Goal: Task Accomplishment & Management: Use online tool/utility

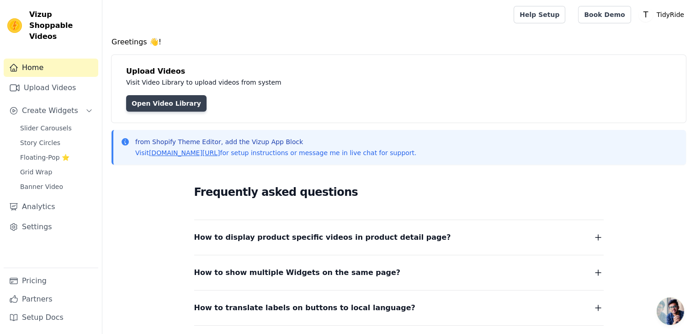
click at [157, 99] on link "Open Video Library" at bounding box center [166, 103] width 80 height 16
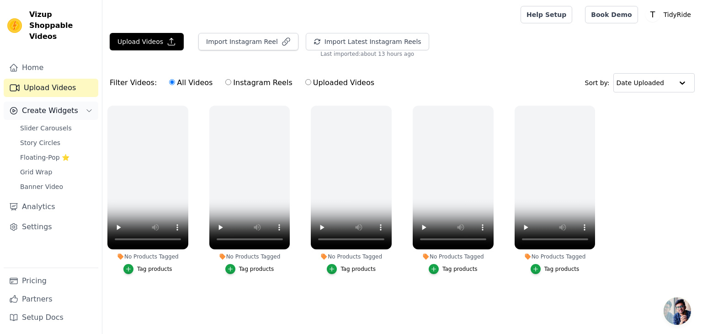
click at [60, 105] on span "Create Widgets" at bounding box center [50, 110] width 56 height 11
click at [55, 123] on span "Slider Carousels" at bounding box center [46, 127] width 52 height 9
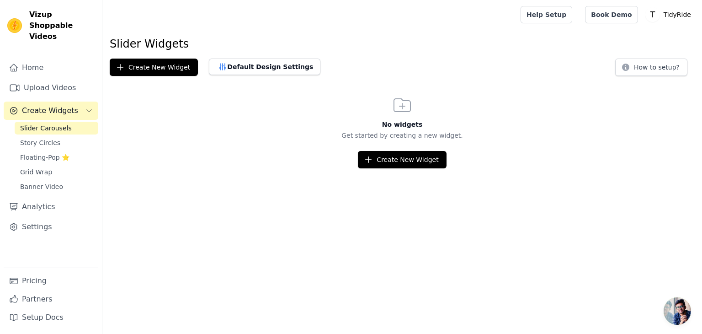
click at [66, 105] on span "Create Widgets" at bounding box center [50, 110] width 56 height 11
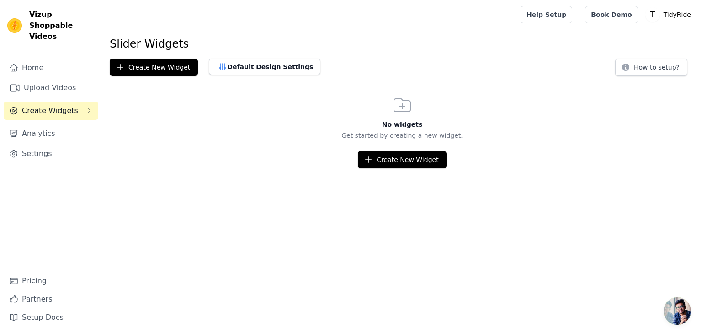
click at [66, 105] on span "Create Widgets" at bounding box center [50, 110] width 56 height 11
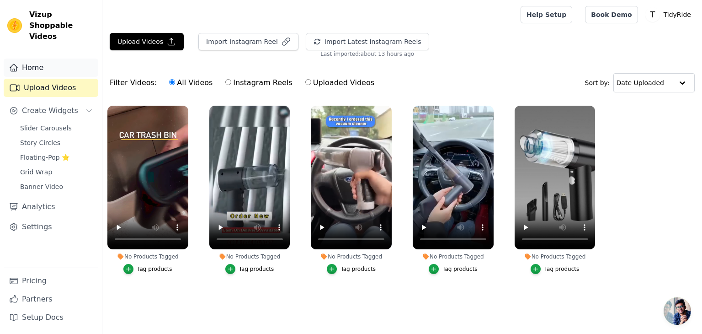
click at [58, 58] on link "Home" at bounding box center [51, 67] width 95 height 18
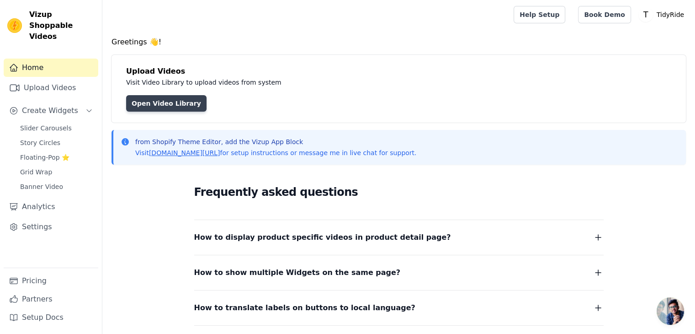
click at [148, 102] on link "Open Video Library" at bounding box center [166, 103] width 80 height 16
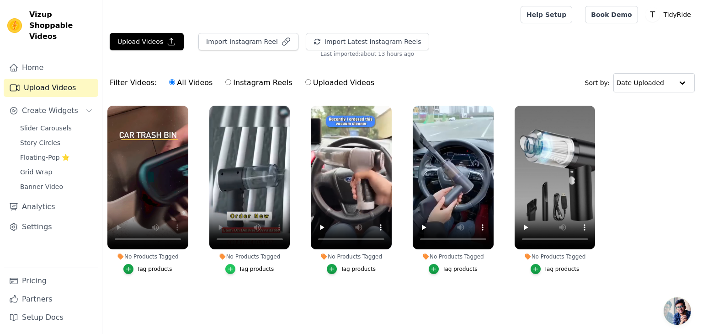
click at [233, 271] on icon "button" at bounding box center [230, 268] width 6 height 6
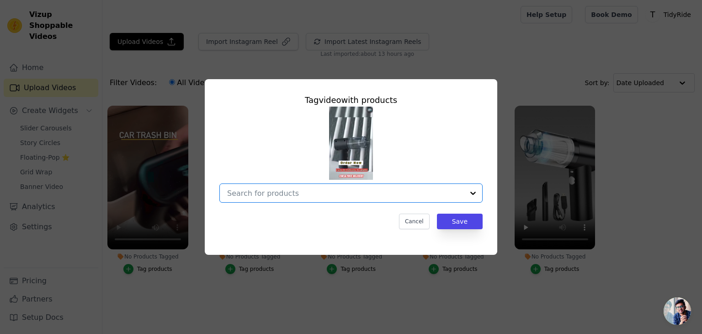
click at [361, 195] on input "No Products Tagged Tag video with products Option undefined, selected. Select i…" at bounding box center [345, 193] width 237 height 9
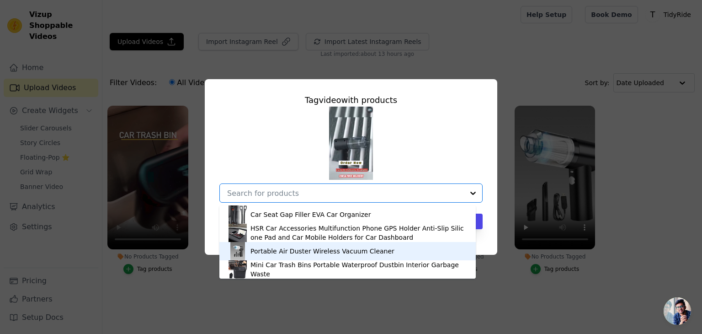
click at [350, 249] on div "Portable Air Duster Wireless Vacuum Cleaner" at bounding box center [322, 250] width 144 height 9
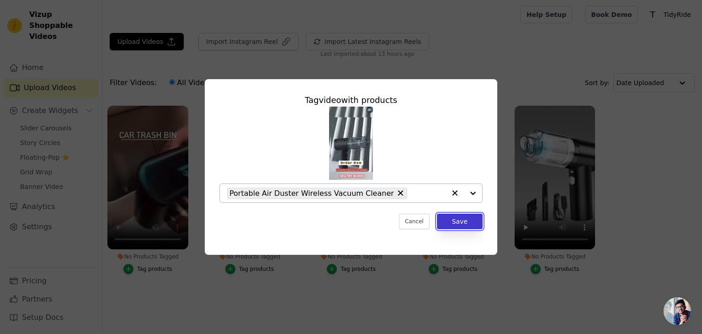
click at [470, 221] on button "Save" at bounding box center [460, 221] width 46 height 16
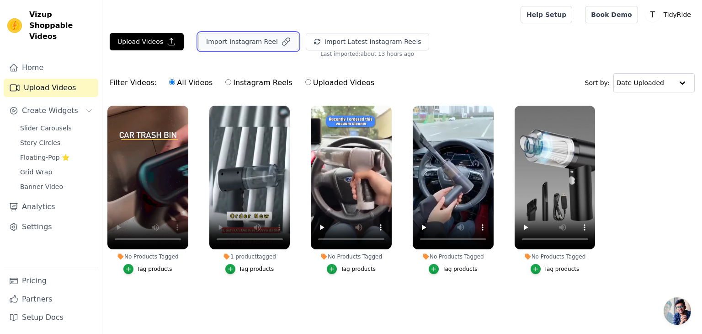
click at [267, 42] on button "Import Instagram Reel" at bounding box center [248, 41] width 100 height 17
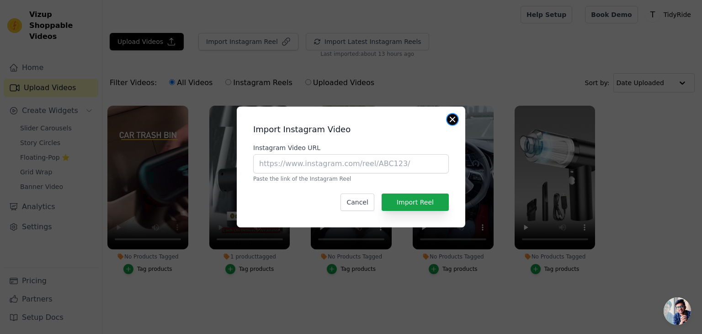
click at [456, 117] on button "Close modal" at bounding box center [452, 119] width 11 height 11
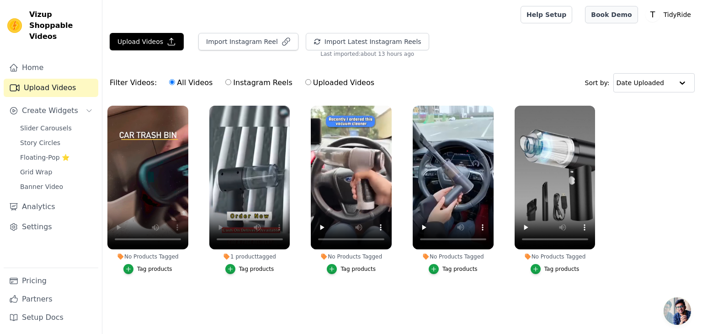
click at [605, 11] on link "Book Demo" at bounding box center [611, 14] width 53 height 17
click at [68, 122] on link "Slider Carousels" at bounding box center [57, 128] width 84 height 13
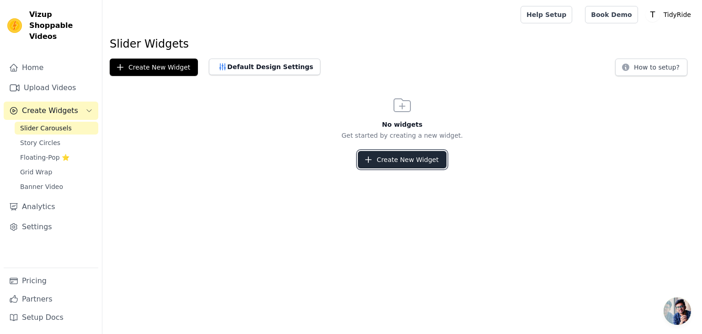
click at [371, 162] on icon "button" at bounding box center [368, 159] width 9 height 9
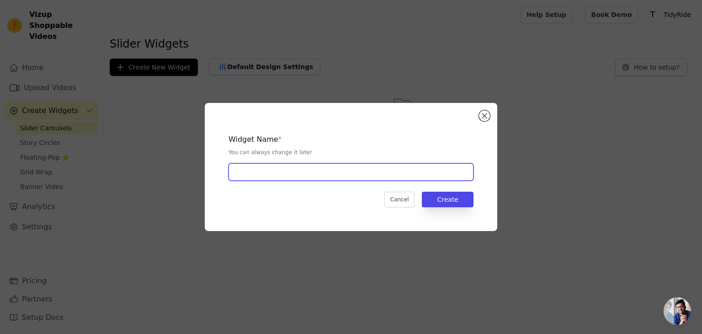
click at [351, 176] on input "text" at bounding box center [350, 171] width 245 height 17
type input "TIDYRIDE"
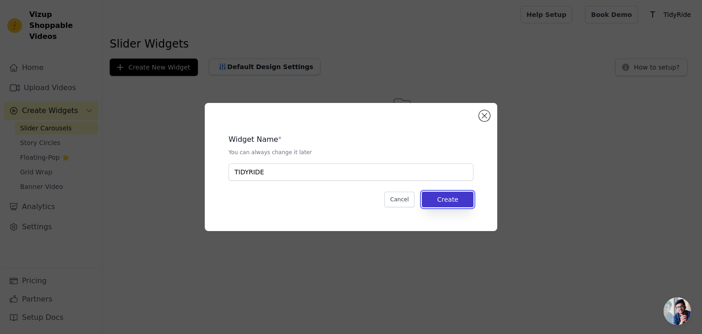
click at [441, 197] on button "Create" at bounding box center [448, 199] width 52 height 16
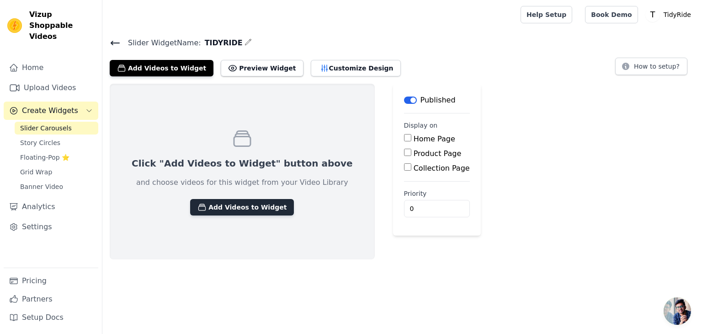
click at [227, 203] on button "Add Videos to Widget" at bounding box center [242, 207] width 104 height 16
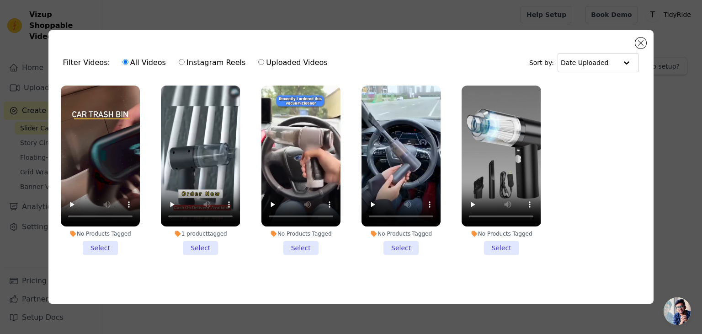
click at [196, 248] on li "1 product tagged Select" at bounding box center [200, 169] width 79 height 169
click at [0, 0] on input "1 product tagged Select" at bounding box center [0, 0] width 0 height 0
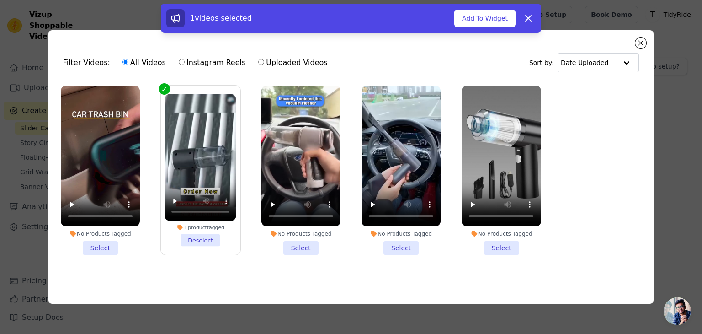
click at [92, 242] on li "No Products Tagged Select" at bounding box center [100, 169] width 79 height 169
click at [0, 0] on input "No Products Tagged Select" at bounding box center [0, 0] width 0 height 0
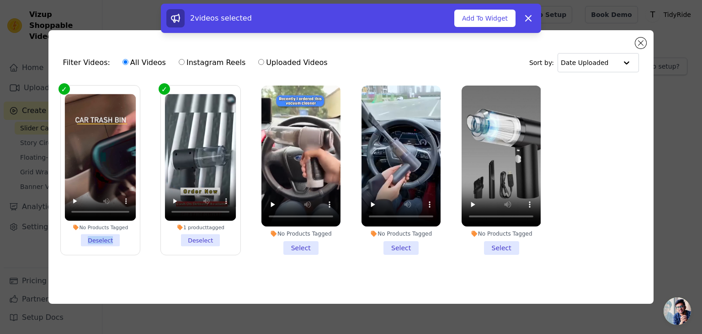
click at [92, 242] on li "No Products Tagged Deselect" at bounding box center [99, 170] width 71 height 152
click at [0, 0] on input "No Products Tagged Deselect" at bounding box center [0, 0] width 0 height 0
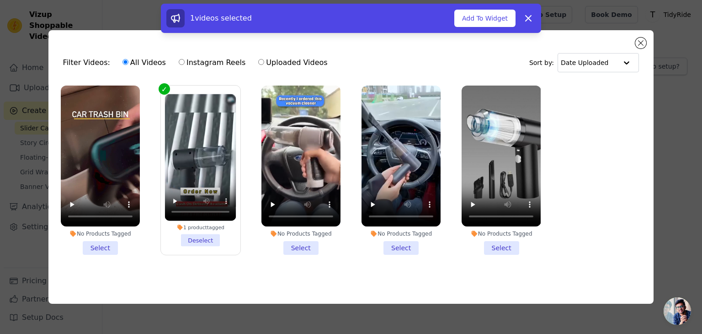
click at [92, 244] on li "No Products Tagged Select" at bounding box center [100, 169] width 79 height 169
click at [0, 0] on input "No Products Tagged Select" at bounding box center [0, 0] width 0 height 0
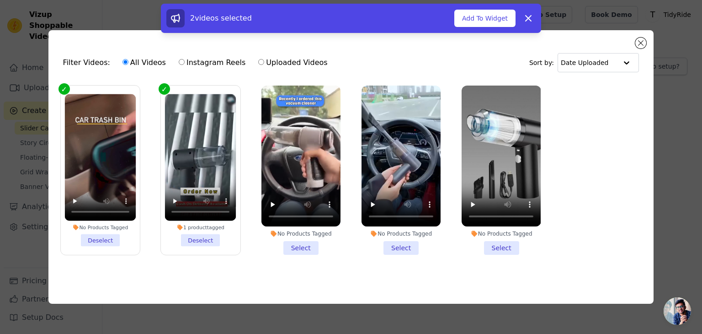
click at [306, 245] on li "No Products Tagged Select" at bounding box center [300, 169] width 79 height 169
click at [0, 0] on input "No Products Tagged Select" at bounding box center [0, 0] width 0 height 0
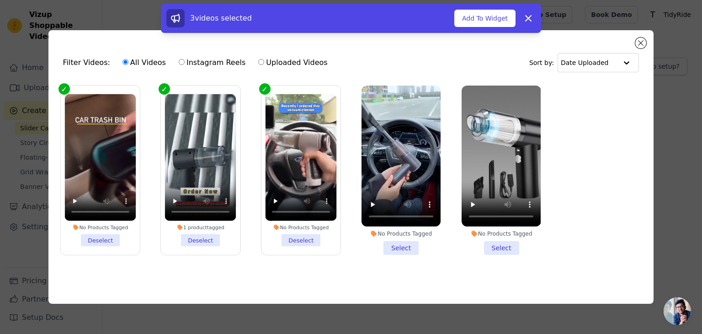
click at [398, 247] on li "No Products Tagged Select" at bounding box center [400, 169] width 79 height 169
click at [0, 0] on input "No Products Tagged Select" at bounding box center [0, 0] width 0 height 0
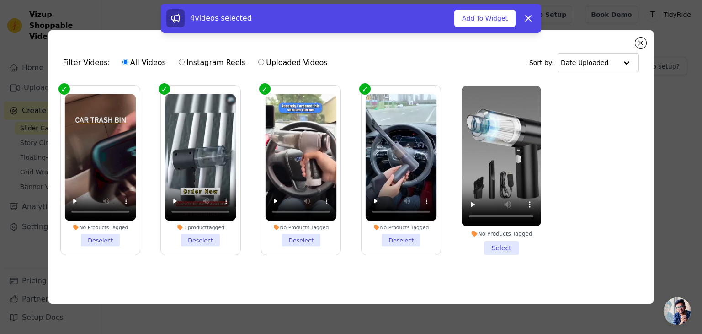
click at [501, 243] on li "No Products Tagged Select" at bounding box center [501, 169] width 79 height 169
click at [0, 0] on input "No Products Tagged Select" at bounding box center [0, 0] width 0 height 0
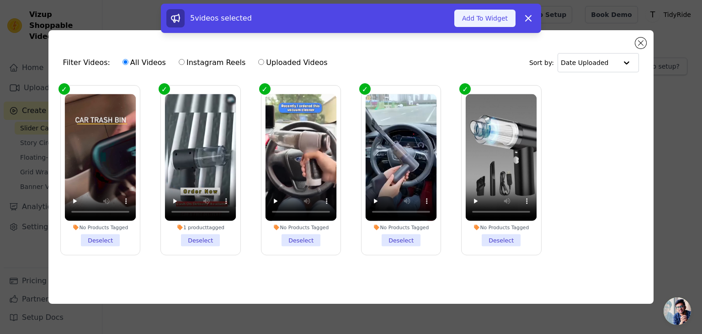
click at [471, 16] on button "Add To Widget" at bounding box center [484, 18] width 61 height 17
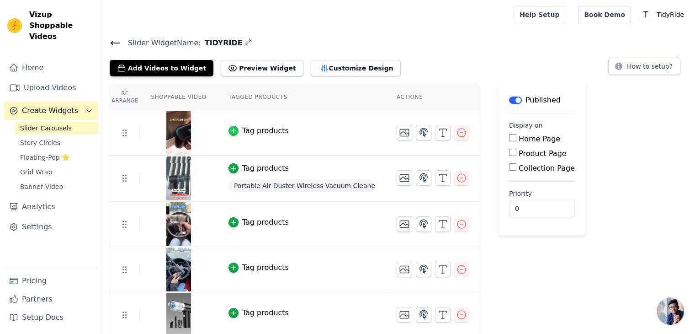
click at [230, 127] on icon "button" at bounding box center [233, 130] width 6 height 6
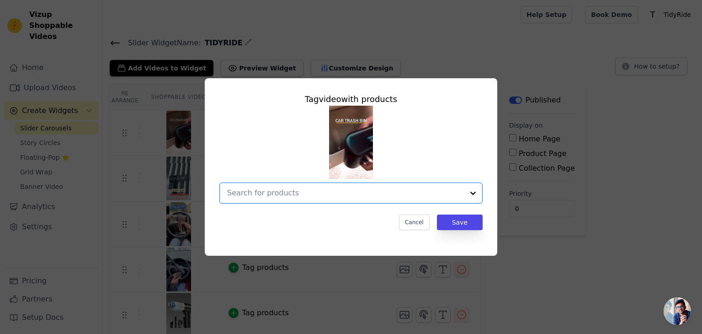
click at [424, 188] on input "text" at bounding box center [345, 192] width 237 height 11
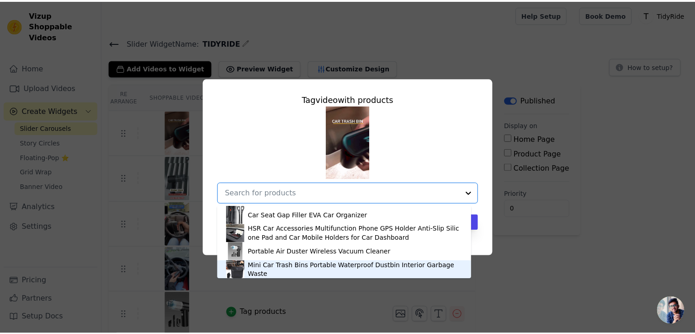
scroll to position [2, 0]
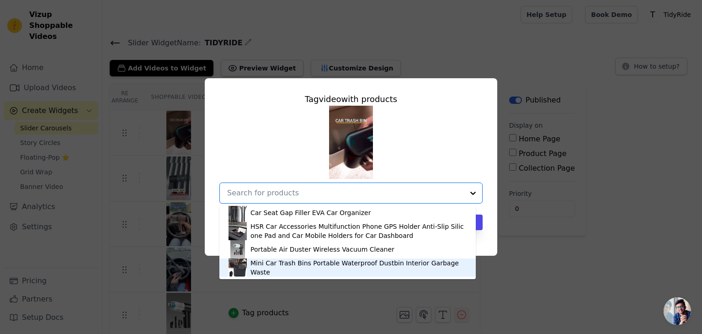
click at [289, 269] on div "Mini Car Trash Bins Portable Waterproof Dustbin Interior Garbage Waste" at bounding box center [358, 267] width 216 height 18
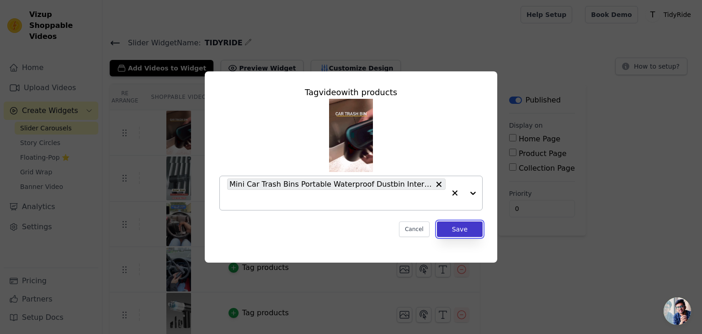
click at [449, 228] on button "Save" at bounding box center [460, 229] width 46 height 16
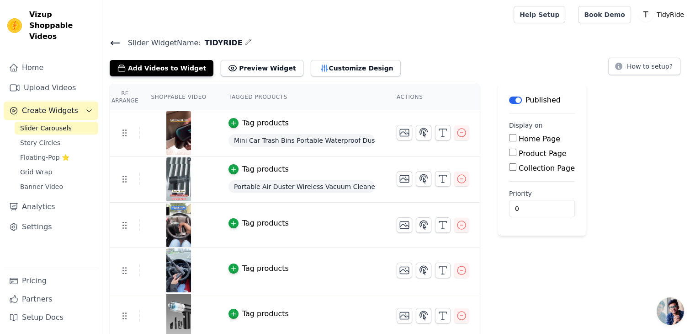
click at [228, 218] on div "button" at bounding box center [233, 223] width 10 height 10
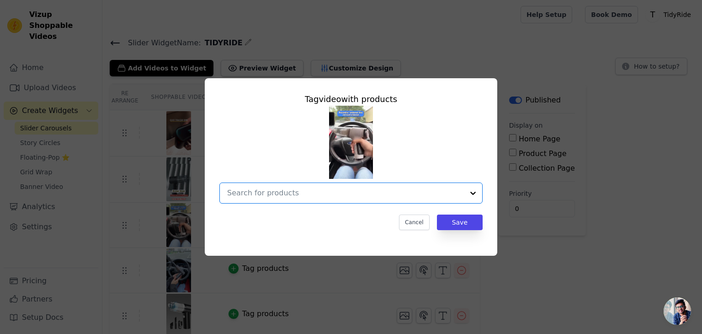
click at [318, 189] on input "text" at bounding box center [345, 192] width 237 height 11
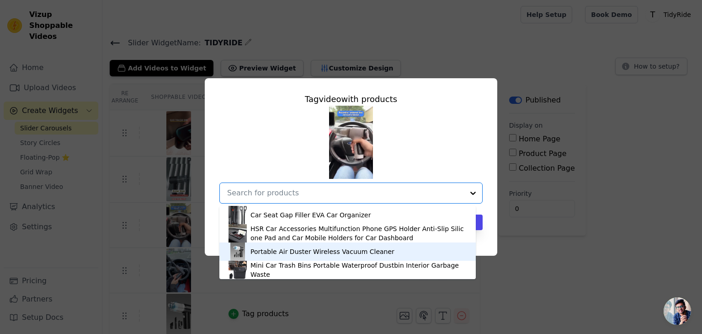
click at [291, 251] on div "Portable Air Duster Wireless Vacuum Cleaner" at bounding box center [322, 251] width 144 height 9
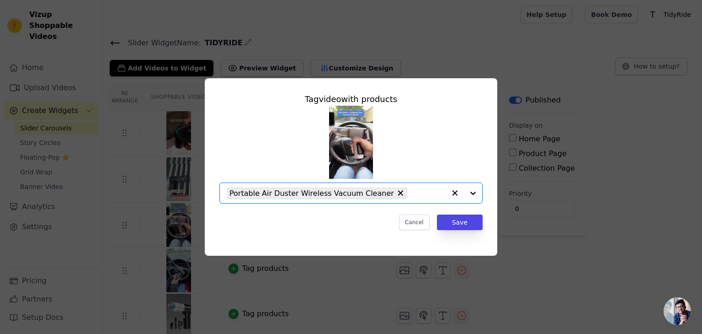
click at [412, 195] on input "text" at bounding box center [429, 192] width 34 height 11
click at [393, 186] on div "Portable Air Duster Wireless Vacuum Cleaner" at bounding box center [336, 193] width 218 height 20
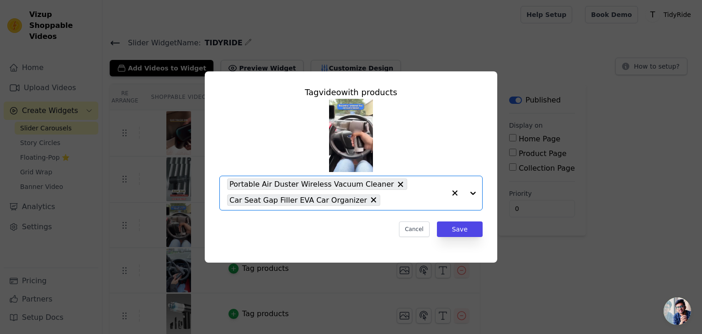
click at [385, 197] on input "text" at bounding box center [415, 199] width 61 height 11
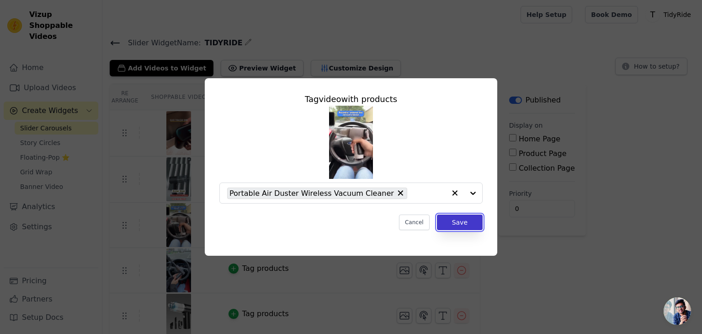
click at [450, 221] on button "Save" at bounding box center [460, 222] width 46 height 16
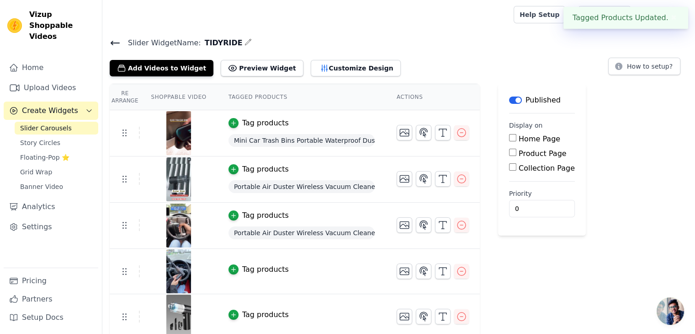
scroll to position [4, 0]
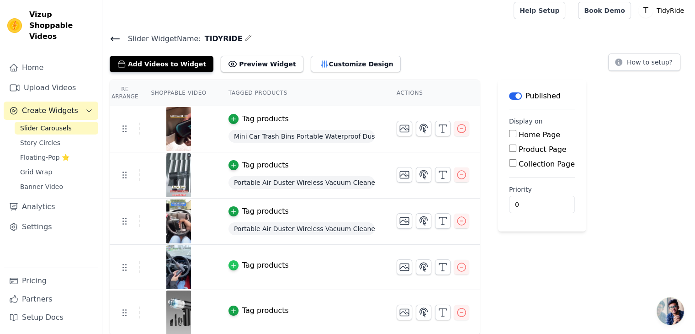
click at [230, 265] on icon "button" at bounding box center [233, 265] width 6 height 6
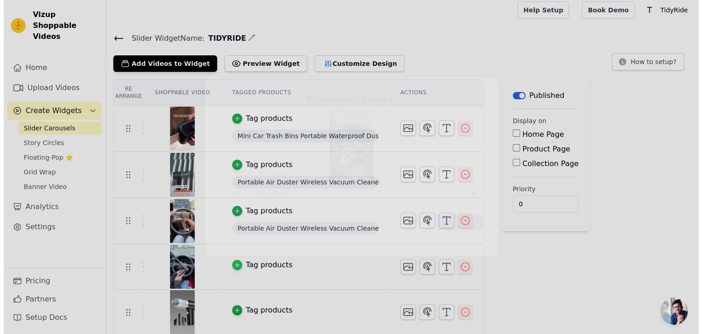
scroll to position [0, 0]
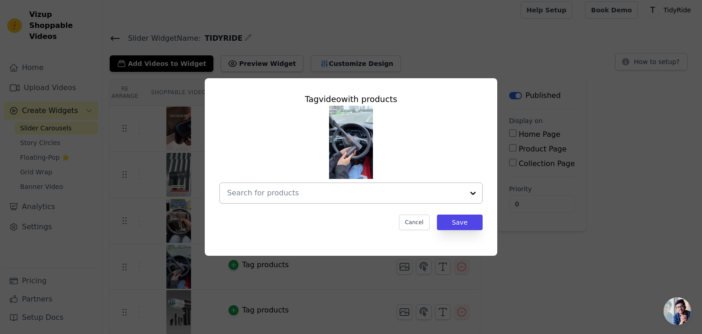
click at [393, 199] on div at bounding box center [345, 193] width 237 height 20
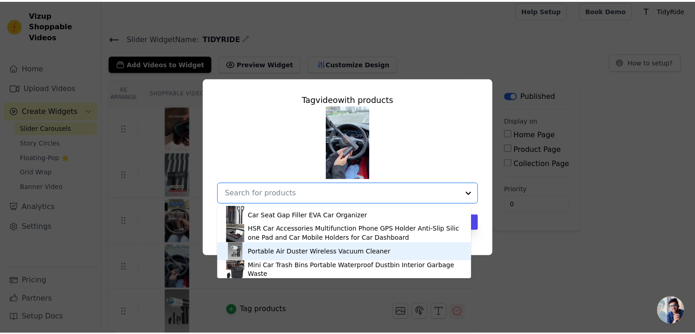
scroll to position [2, 0]
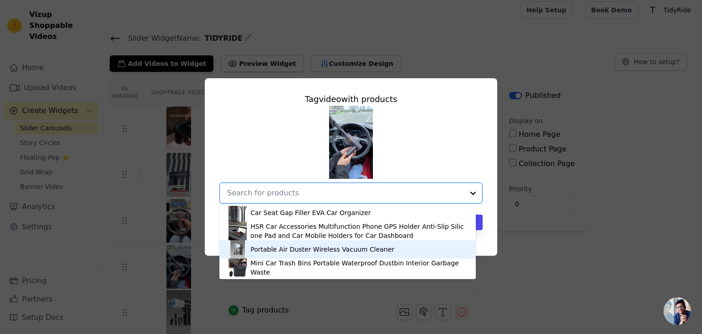
click at [340, 253] on div "Portable Air Duster Wireless Vacuum Cleaner" at bounding box center [322, 248] width 144 height 9
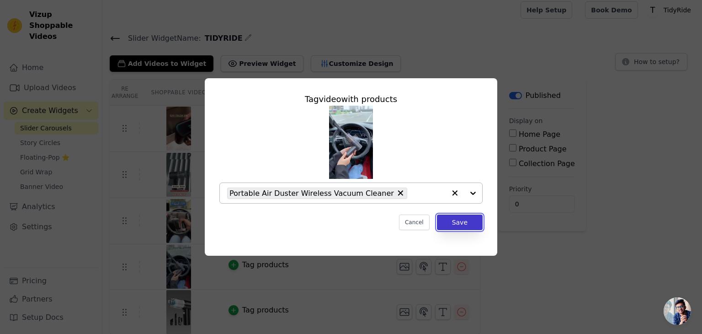
click at [456, 218] on button "Save" at bounding box center [460, 222] width 46 height 16
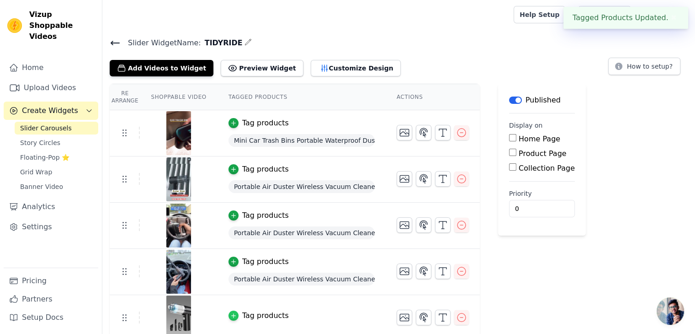
click at [232, 313] on div "button" at bounding box center [233, 315] width 10 height 10
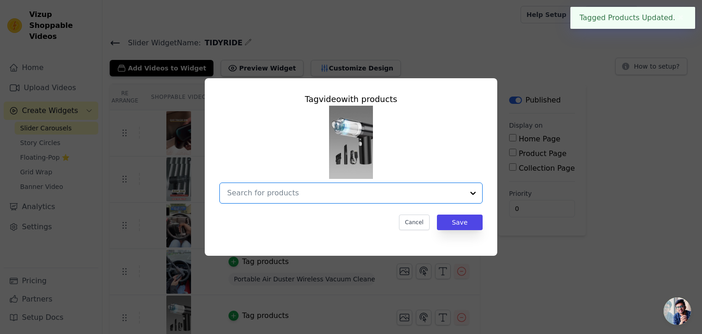
click at [358, 196] on input "text" at bounding box center [345, 192] width 237 height 11
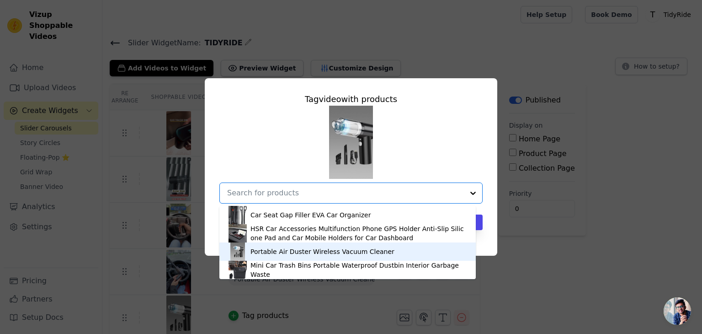
click at [328, 249] on div "Portable Air Duster Wireless Vacuum Cleaner" at bounding box center [322, 251] width 144 height 9
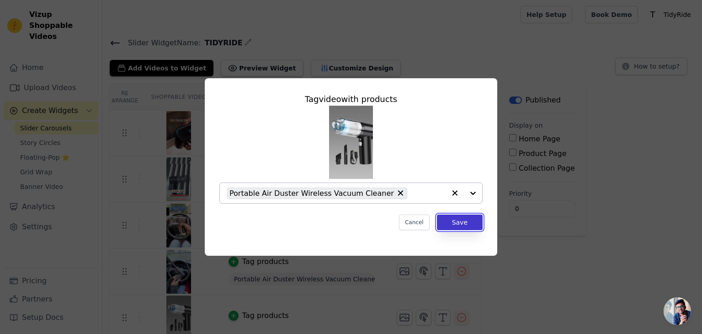
click at [464, 219] on button "Save" at bounding box center [460, 222] width 46 height 16
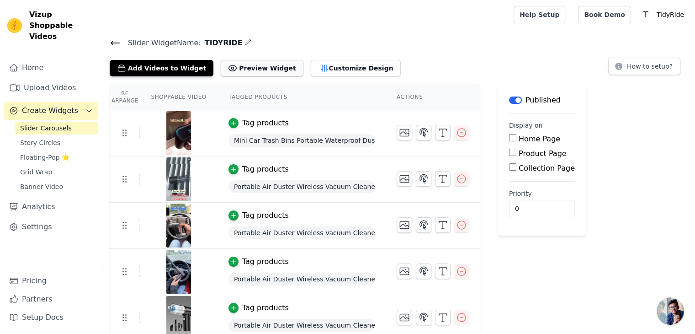
click at [248, 70] on button "Preview Widget" at bounding box center [262, 68] width 82 height 16
click at [509, 137] on input "Home Page" at bounding box center [512, 137] width 7 height 7
checkbox input "true"
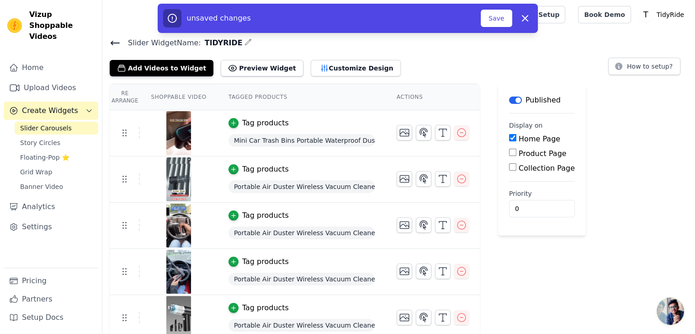
click at [509, 149] on input "Product Page" at bounding box center [512, 152] width 7 height 7
checkbox input "true"
click at [516, 176] on input "Specific Product Pages" at bounding box center [519, 177] width 7 height 7
radio input "true"
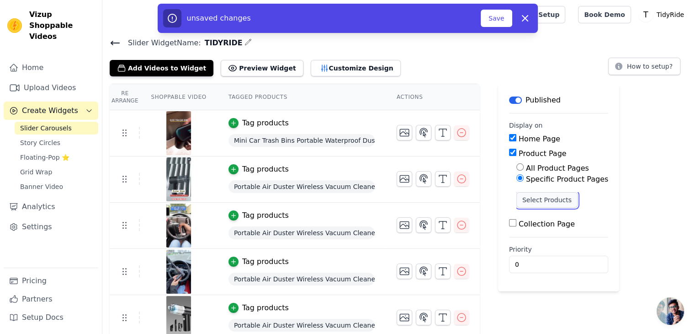
click at [521, 195] on button "Select Products" at bounding box center [546, 200] width 61 height 16
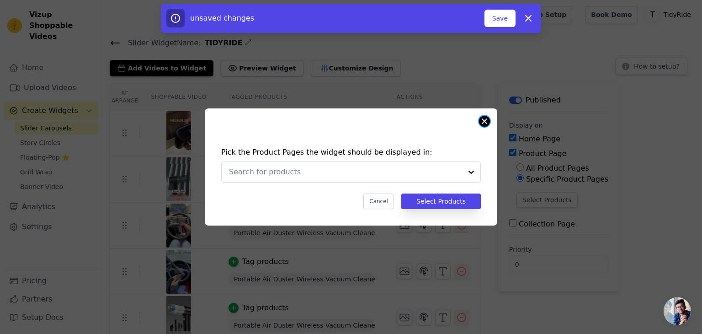
click at [481, 122] on button "Close modal" at bounding box center [484, 121] width 11 height 11
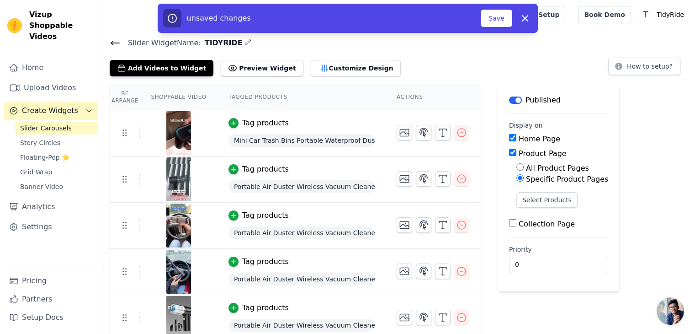
click at [481, 122] on div "Re Arrange Shoppable Video Tagged Products Actions Tag products Mini Car Trash …" at bounding box center [398, 212] width 593 height 257
click at [516, 165] on input "All Product Pages" at bounding box center [519, 166] width 7 height 7
radio input "true"
click at [509, 191] on input "Collection Page" at bounding box center [512, 192] width 7 height 7
checkbox input "true"
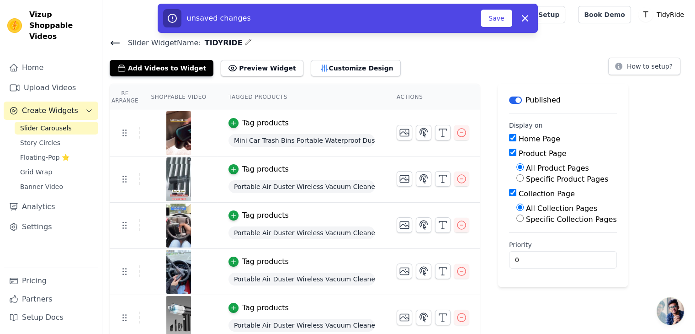
scroll to position [6, 0]
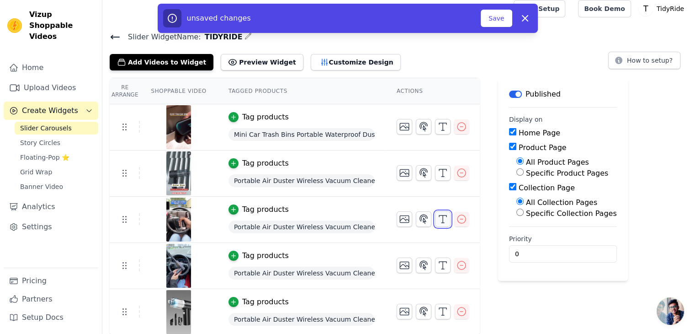
click at [437, 221] on icon "button" at bounding box center [442, 218] width 11 height 11
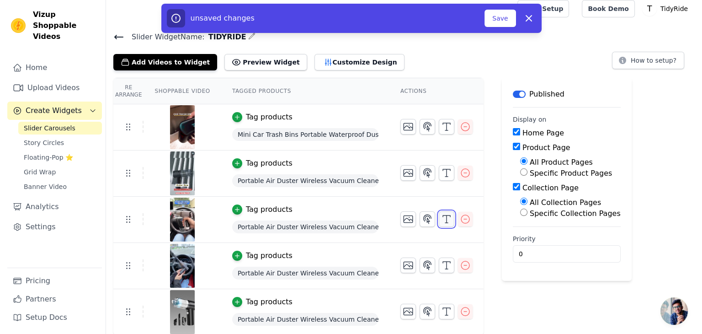
scroll to position [0, 0]
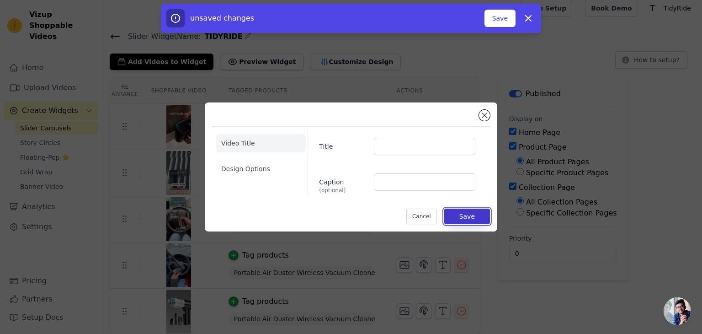
click at [465, 214] on button "Save" at bounding box center [467, 216] width 46 height 16
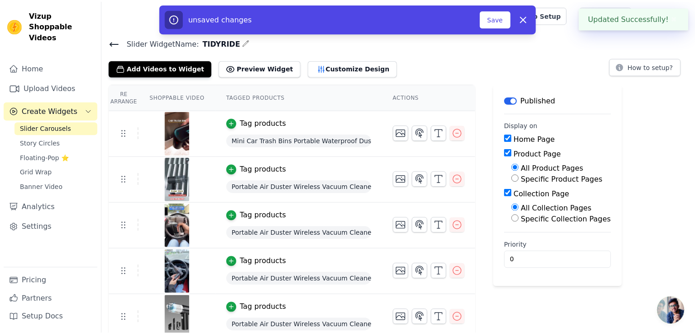
scroll to position [6, 0]
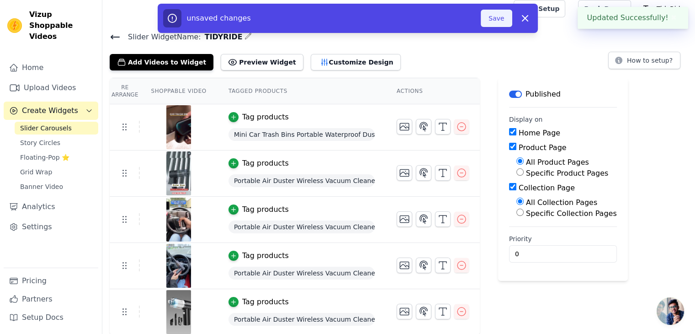
click at [504, 13] on button "Save" at bounding box center [496, 18] width 31 height 17
